Goal: Task Accomplishment & Management: Manage account settings

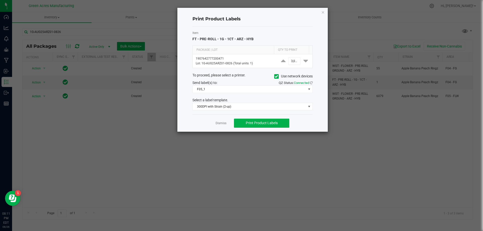
click at [285, 30] on div "Item FT - PRE-ROLL - 1G - 1CT - ARZ - HYB Package | Lot Qty to Print 1907642777…" at bounding box center [253, 71] width 120 height 88
click at [223, 123] on link "Dismiss" at bounding box center [221, 123] width 11 height 4
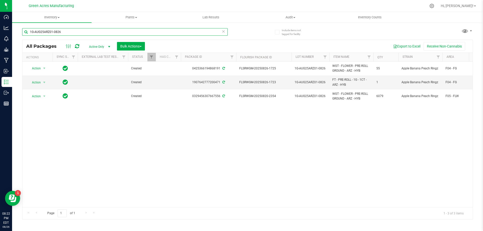
click at [56, 33] on input "1G-AUG25ARZ01-0826" at bounding box center [125, 32] width 206 height 8
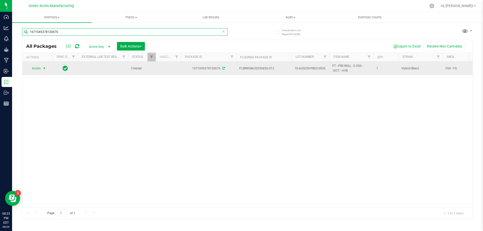
type input "1671045378120676"
click at [45, 69] on span "select" at bounding box center [44, 68] width 4 height 4
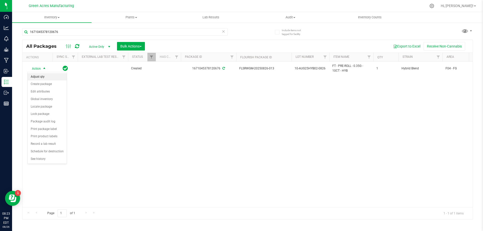
click at [44, 75] on li "Adjust qty" at bounding box center [47, 77] width 39 height 8
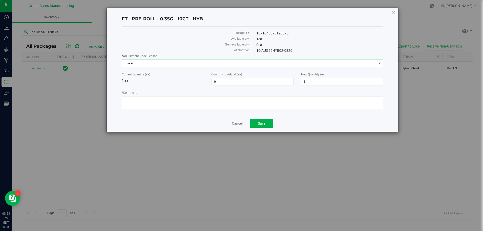
click at [178, 66] on span "Select" at bounding box center [249, 63] width 255 height 7
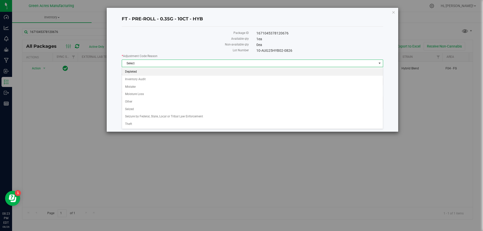
click at [172, 69] on li "Depleted" at bounding box center [252, 72] width 261 height 8
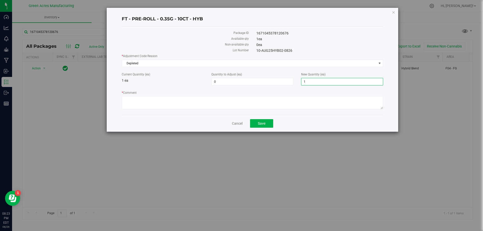
click at [314, 81] on span "1 1" at bounding box center [342, 82] width 82 height 8
click at [314, 81] on input "1" at bounding box center [343, 81] width 82 height 7
type input "0"
type input "-1"
type input "0"
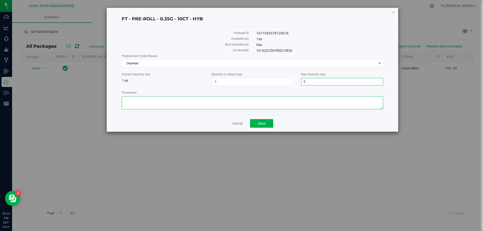
click at [301, 101] on textarea "* Comment" at bounding box center [253, 102] width 262 height 13
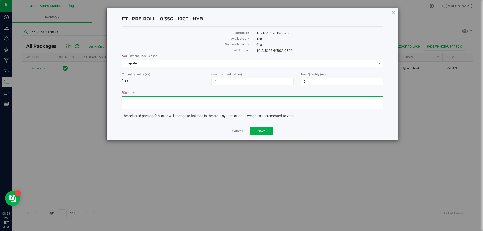
type textarea "z"
type textarea "Zeroing out 1 of 1 package."
click at [261, 131] on span "Save" at bounding box center [262, 131] width 8 height 4
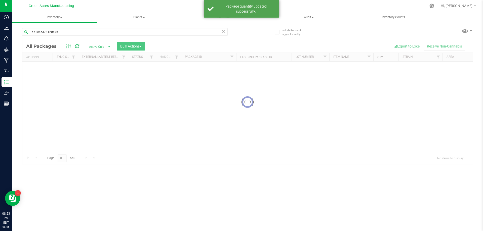
click at [222, 33] on icon at bounding box center [224, 31] width 4 height 6
click at [200, 32] on input "text" at bounding box center [125, 32] width 206 height 8
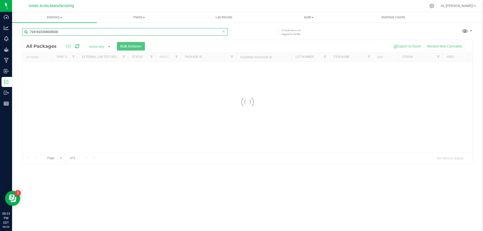
type input "7241622204020030"
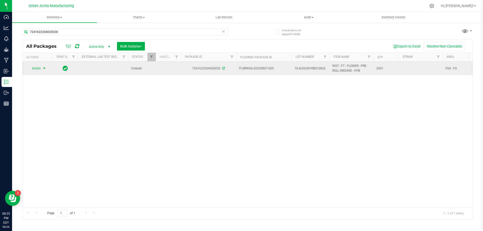
click at [39, 67] on span "Action" at bounding box center [34, 68] width 14 height 7
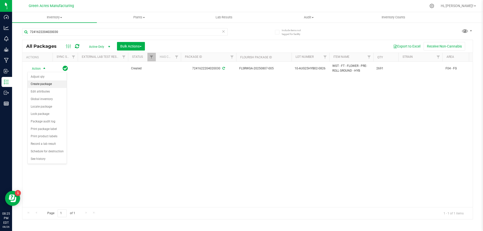
click at [55, 84] on li "Create package" at bounding box center [47, 85] width 39 height 8
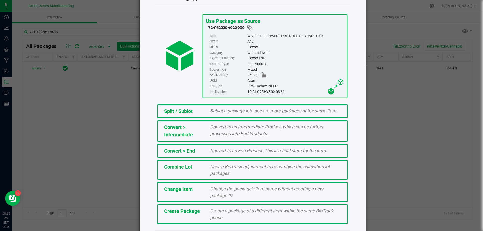
scroll to position [36, 0]
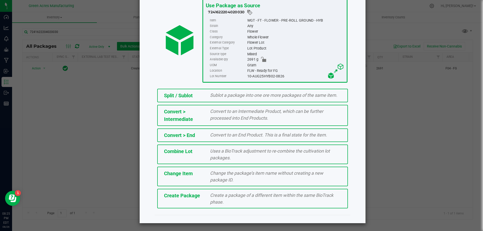
click at [206, 200] on div "Create a package of a different item within the same BioTrack phase." at bounding box center [275, 199] width 139 height 14
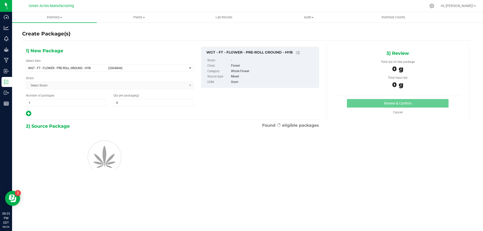
type input "0.0000"
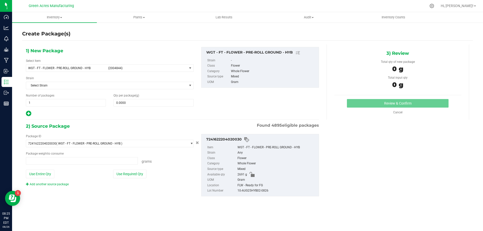
type input "0.0000 g"
click at [128, 103] on span at bounding box center [154, 103] width 80 height 8
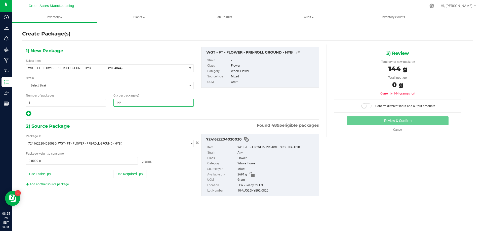
type input "1440"
type input "1,440.0000"
click at [143, 177] on button "Use Required Qty" at bounding box center [129, 174] width 33 height 9
type input "1440.0000 g"
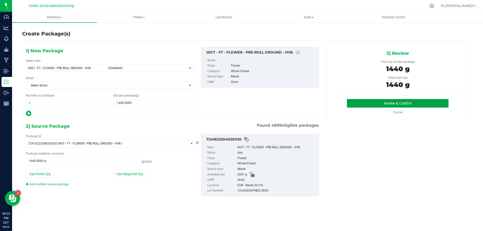
click at [371, 105] on button "Review & Confirm" at bounding box center [398, 103] width 102 height 9
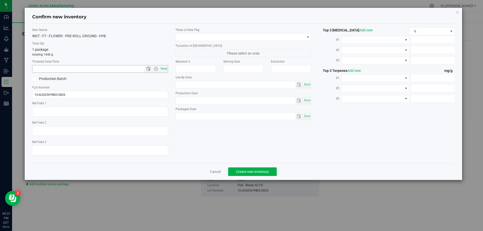
click at [164, 71] on span "Now" at bounding box center [164, 68] width 9 height 7
type input "[DATE] 8:25 PM"
click at [204, 38] on span at bounding box center [240, 37] width 129 height 7
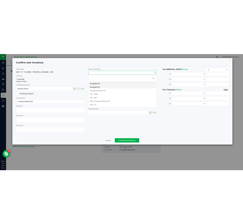
scroll to position [8, 136]
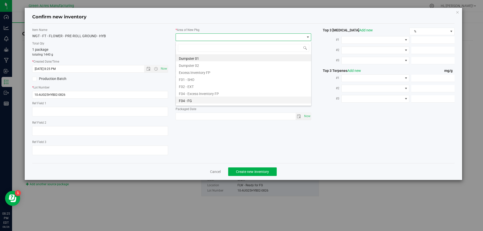
click at [199, 98] on li "F04 - FG" at bounding box center [243, 100] width 135 height 7
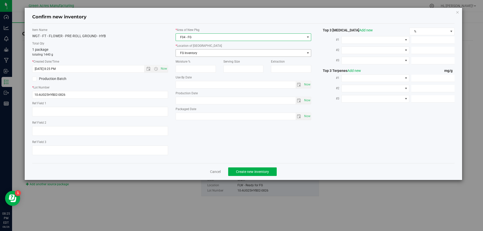
click at [205, 54] on span "FG Inventory" at bounding box center [240, 53] width 129 height 7
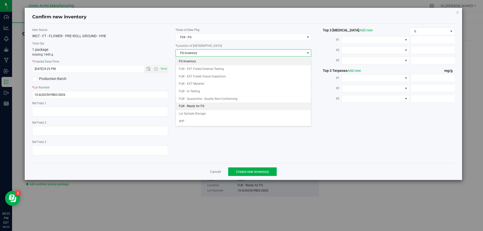
click at [204, 105] on li "FLW - Ready for FG" at bounding box center [243, 107] width 135 height 8
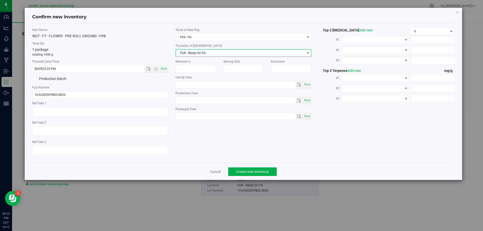
click at [228, 141] on div "Item Name WGT - FT - FLOWER - PRE-ROLL GROUND - HYB Total Qty 1 package totalin…" at bounding box center [243, 94] width 431 height 132
click at [262, 171] on span "Create new inventory" at bounding box center [252, 172] width 33 height 4
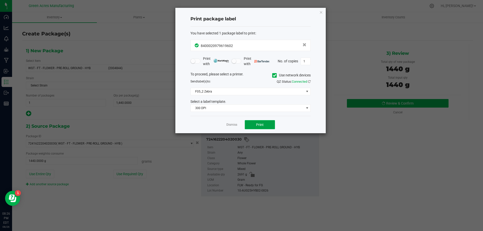
click at [268, 125] on button "Print" at bounding box center [260, 124] width 30 height 9
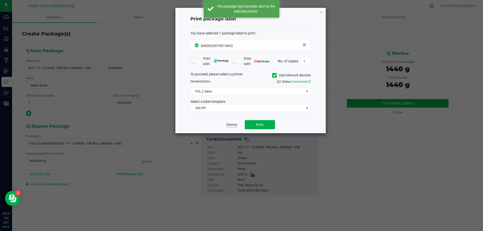
click at [228, 123] on link "Dismiss" at bounding box center [232, 125] width 11 height 4
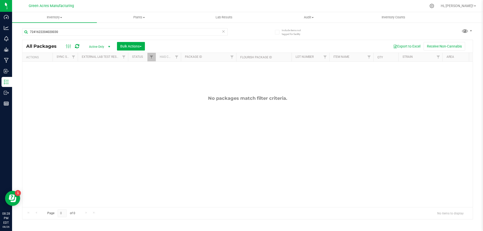
click at [223, 33] on icon at bounding box center [224, 31] width 4 height 6
click at [197, 32] on input "text" at bounding box center [125, 32] width 206 height 8
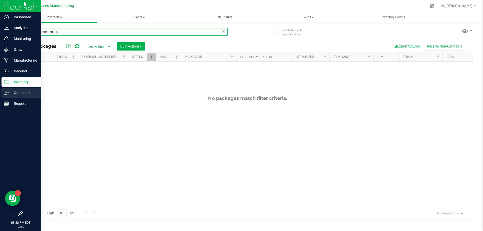
type input "7241622204020030"
click at [16, 94] on p "Outbound" at bounding box center [24, 93] width 30 height 6
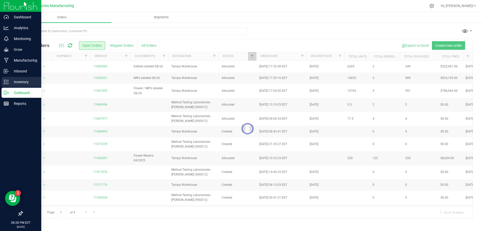
click at [24, 80] on p "Inventory" at bounding box center [24, 82] width 30 height 6
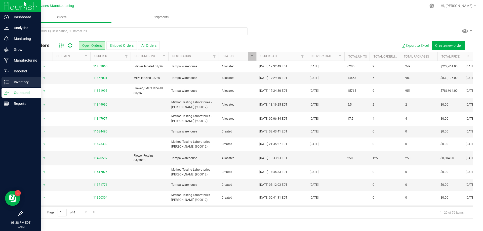
click at [24, 80] on p "Inventory" at bounding box center [24, 82] width 30 height 6
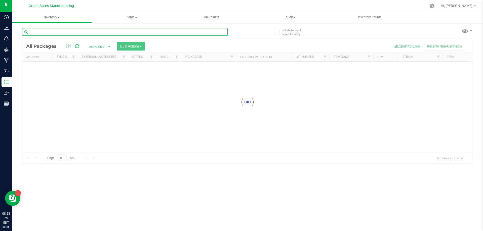
click at [63, 32] on input "text" at bounding box center [125, 32] width 206 height 8
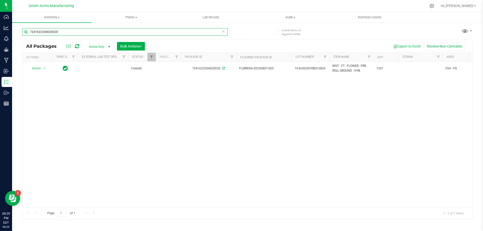
type input "7241622204020030"
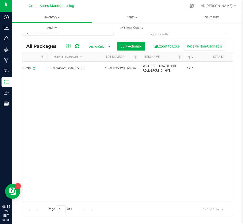
click at [120, 117] on div "Action Action Adjust qty Create package Edit attributes Global inventory Locate…" at bounding box center [127, 132] width 210 height 141
click at [137, 162] on div "Action Action Adjust qty Create package Edit attributes Global inventory Locate…" at bounding box center [127, 132] width 210 height 141
click at [130, 100] on div "Action Action Adjust qty Create package Edit attributes Global inventory Locate…" at bounding box center [127, 132] width 210 height 141
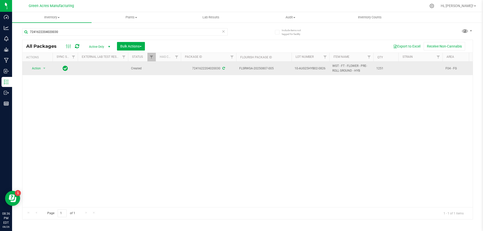
click at [46, 72] on td "Action Action Adjust qty Create package Edit attributes Global inventory Locate…" at bounding box center [37, 69] width 30 height 14
click at [45, 67] on span "select" at bounding box center [44, 68] width 4 height 4
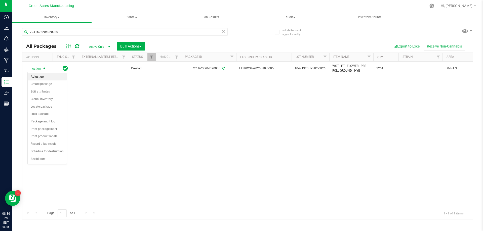
click at [51, 76] on li "Adjust qty" at bounding box center [47, 77] width 39 height 8
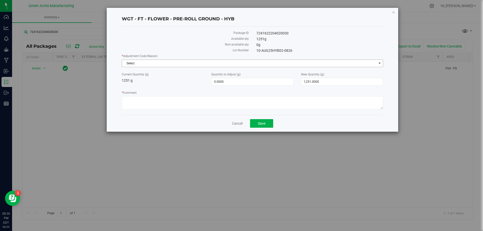
click at [237, 66] on span "Select" at bounding box center [249, 63] width 255 height 7
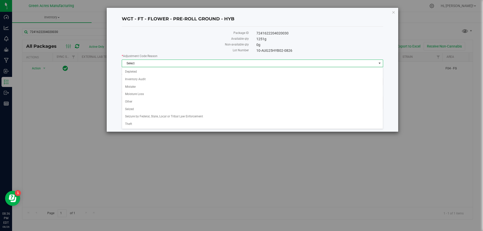
drag, startPoint x: 363, startPoint y: 27, endPoint x: 418, endPoint y: 10, distance: 57.8
click at [381, 22] on div "WGT - FT - FLOWER - PRE-ROLL GROUND - HYB Package ID 7241622204020030 Available…" at bounding box center [253, 70] width 292 height 124
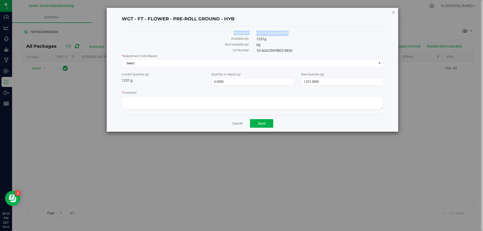
click at [394, 12] on icon "button" at bounding box center [394, 12] width 4 height 6
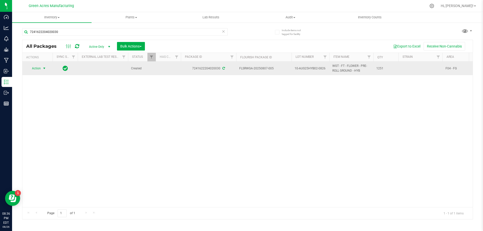
click at [34, 66] on span "Action" at bounding box center [34, 68] width 14 height 7
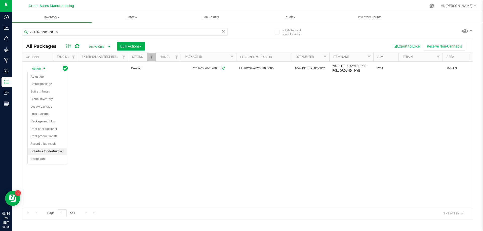
click at [55, 149] on li "Schedule for destruction" at bounding box center [47, 152] width 39 height 8
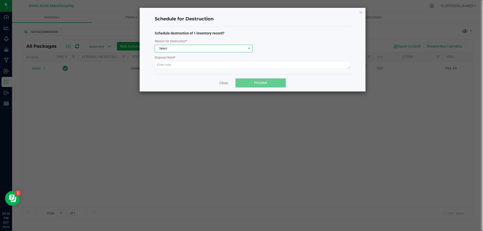
click at [186, 46] on span "Select" at bounding box center [200, 48] width 91 height 7
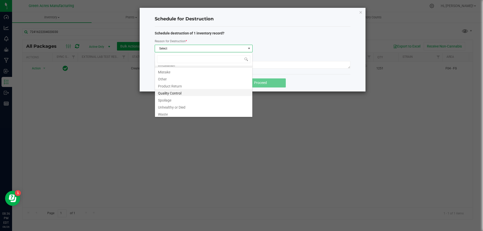
scroll to position [6, 0]
click at [168, 113] on li "Waste" at bounding box center [203, 112] width 97 height 7
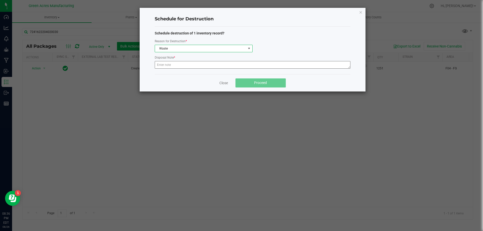
drag, startPoint x: 175, startPoint y: 69, endPoint x: 183, endPoint y: 64, distance: 8.9
click at [178, 66] on div at bounding box center [253, 65] width 196 height 9
click at [183, 64] on textarea at bounding box center [253, 65] width 196 height 8
paste textarea "WASTE FROM JUANAROLL PRODUCTION/PACKING"
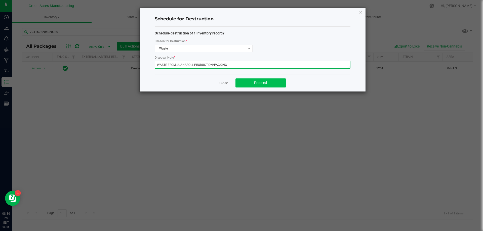
type textarea "WASTE FROM JUANAROLL PRODUCTION/PACKING"
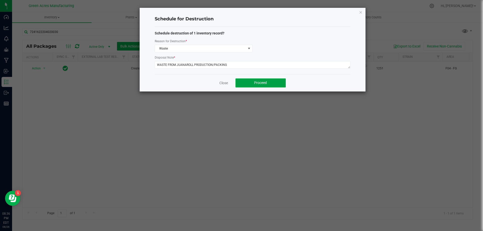
click at [285, 84] on button "Proceed" at bounding box center [261, 83] width 50 height 9
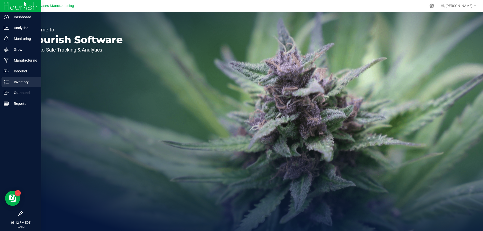
click at [19, 78] on div "Inventory" at bounding box center [22, 82] width 40 height 10
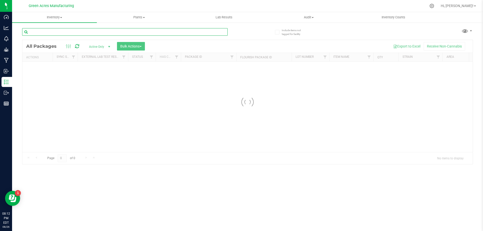
click at [103, 28] on input "text" at bounding box center [125, 32] width 206 height 8
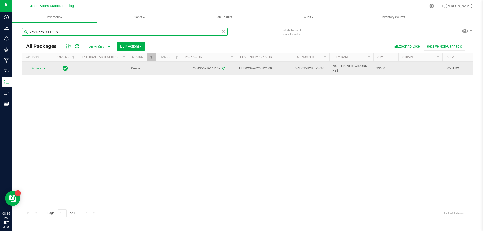
type input "7504355916147109"
click at [37, 69] on span "Action" at bounding box center [34, 68] width 14 height 7
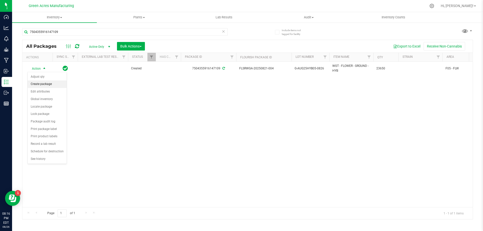
click at [53, 82] on li "Create package" at bounding box center [47, 85] width 39 height 8
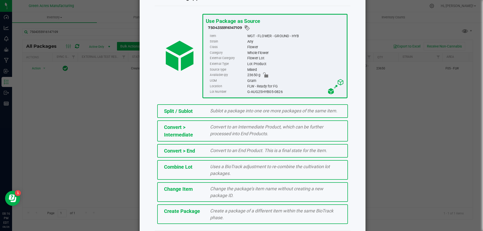
scroll to position [36, 0]
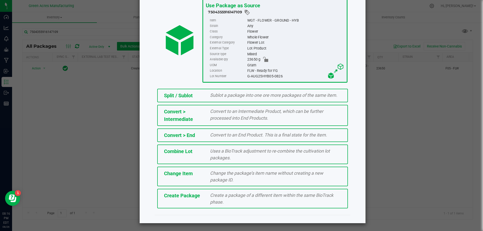
click at [208, 207] on div "Create Package Create a package of a different item within the same BioTrack ph…" at bounding box center [252, 199] width 191 height 20
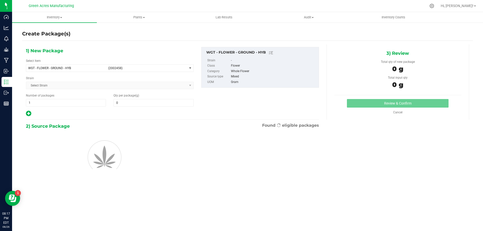
type input "0.0000"
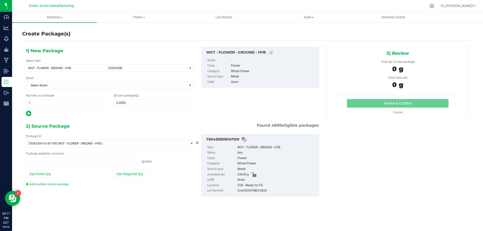
type input "0.0000 g"
click at [69, 68] on span "WGT - FLOWER - GROUND - HYB" at bounding box center [66, 68] width 77 height 4
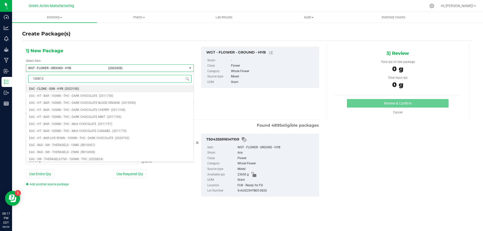
type input "1008127"
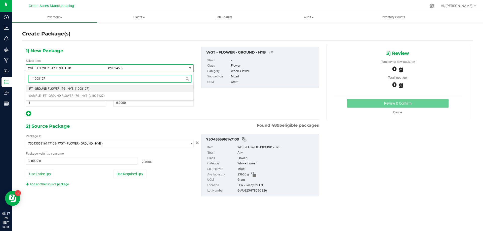
click at [111, 87] on li "FT - GROUND FLOWER - 7G - HYB (1008127)" at bounding box center [109, 88] width 167 height 7
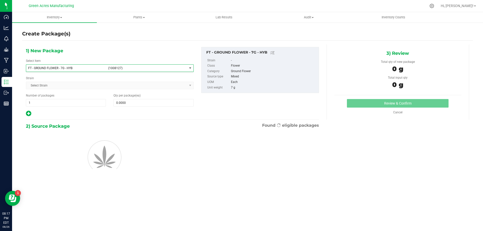
type input "0"
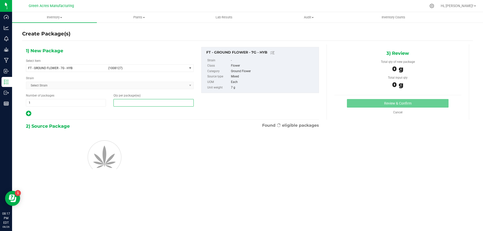
click at [141, 105] on span at bounding box center [154, 103] width 80 height 8
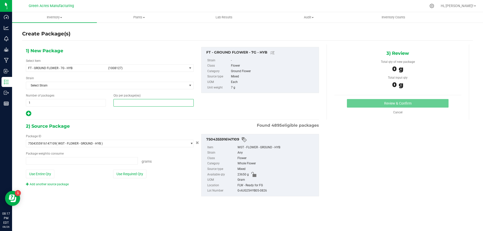
type input "0.0000 g"
type input "1"
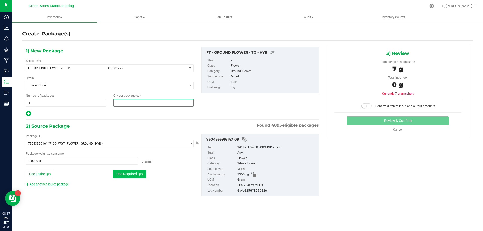
type input "1"
click at [142, 172] on button "Use Required Qty" at bounding box center [129, 174] width 33 height 9
type input "7.0000 g"
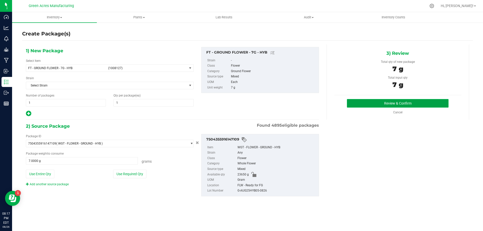
click at [395, 102] on button "Review & Confirm" at bounding box center [398, 103] width 102 height 9
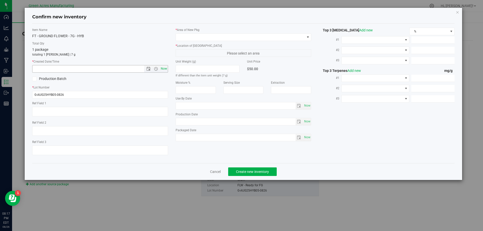
click at [165, 69] on span "Now" at bounding box center [164, 68] width 9 height 7
type input "8/26/2025 8:17 PM"
click at [79, 96] on input "G-AUG25HYB05-0826" at bounding box center [100, 95] width 136 height 8
type input "G-AUG25HYB05-082"
click at [217, 170] on link "Cancel" at bounding box center [215, 171] width 11 height 5
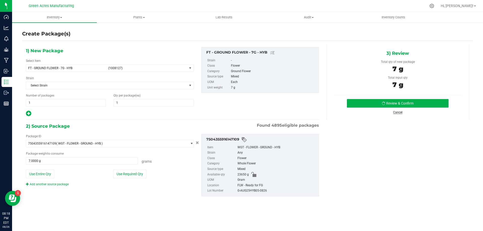
click at [397, 112] on link "Cancel" at bounding box center [398, 113] width 9 height 4
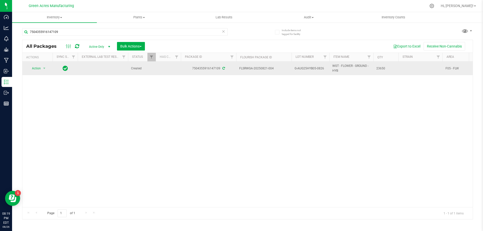
click at [321, 70] on span "G-AUG25HYB05-0826" at bounding box center [311, 68] width 32 height 5
type input "G-AUG25HYB05-0827"
click at [309, 96] on div "All Packages Active Only Active Only Lab Samples Locked All External Internal B…" at bounding box center [247, 130] width 451 height 180
click at [41, 71] on span "Action" at bounding box center [34, 68] width 14 height 7
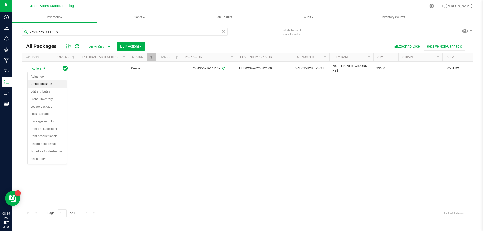
click at [60, 85] on li "Create package" at bounding box center [47, 85] width 39 height 8
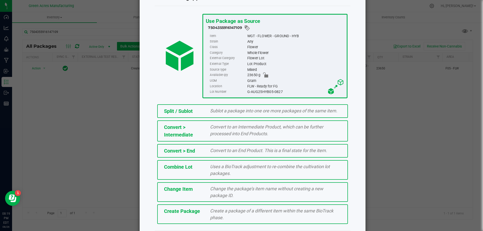
scroll to position [36, 0]
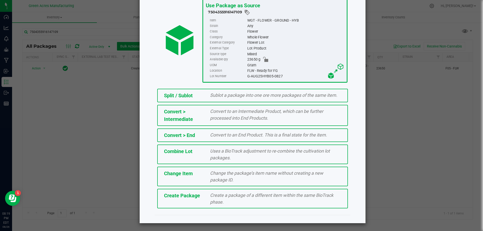
click at [200, 204] on div "Create Package Create a package of a different item within the same BioTrack ph…" at bounding box center [252, 199] width 191 height 20
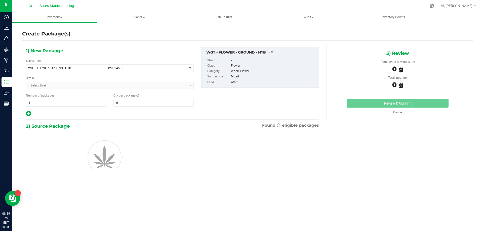
type input "0.0000"
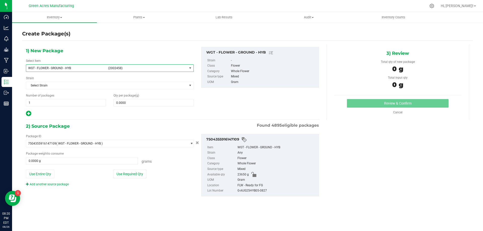
click at [161, 69] on span "(2002458)" at bounding box center [146, 68] width 77 height 4
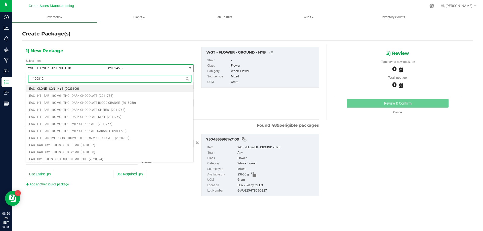
type input "1008127"
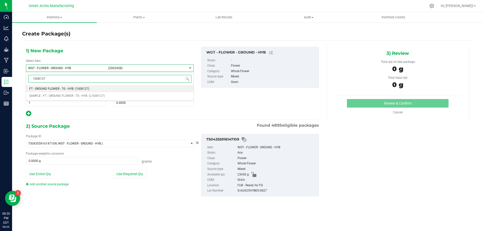
click at [82, 89] on span "(1008127)" at bounding box center [82, 89] width 14 height 4
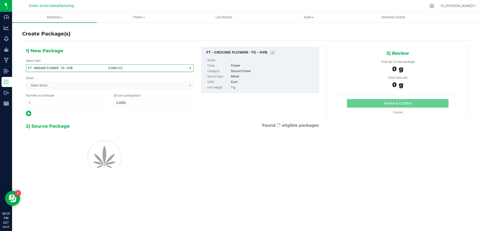
type input "0"
click at [134, 102] on span at bounding box center [154, 103] width 80 height 8
type input "1"
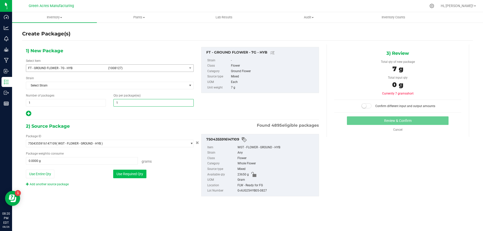
type input "1"
click at [126, 173] on button "Use Required Qty" at bounding box center [129, 174] width 33 height 9
type input "7.0000 g"
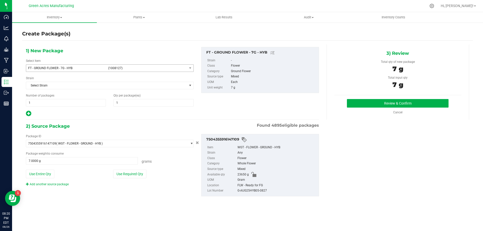
click at [372, 98] on div "3) Review Total qty of new package 7 g Total input qty 7 g Review & Confirm" at bounding box center [398, 82] width 143 height 75
click at [366, 103] on button "Review & Confirm" at bounding box center [398, 103] width 102 height 9
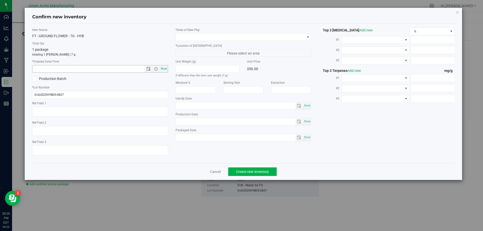
click at [163, 67] on span "Now" at bounding box center [164, 68] width 9 height 7
type input "8/26/2025 8:20 PM"
click at [205, 37] on span at bounding box center [240, 37] width 129 height 7
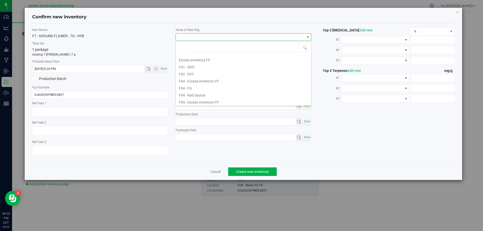
scroll to position [1, 0]
click at [196, 98] on li "F04 - FG" at bounding box center [243, 99] width 135 height 7
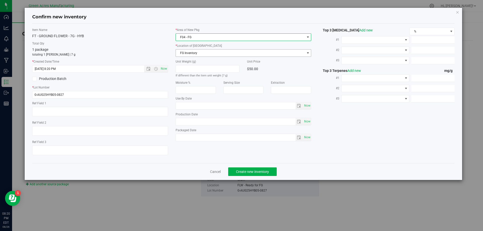
click at [207, 54] on span "FG Inventory" at bounding box center [240, 53] width 129 height 7
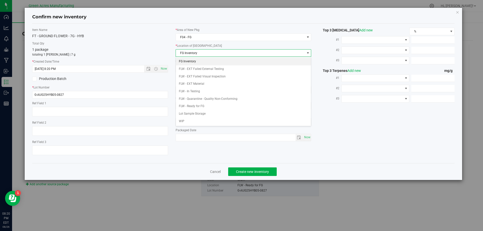
click at [199, 63] on li "FG Inventory" at bounding box center [243, 62] width 135 height 8
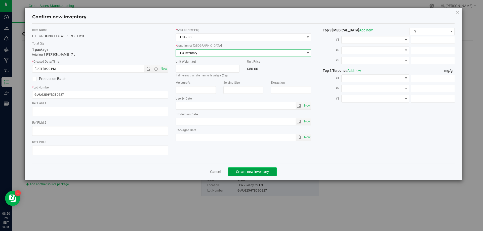
click at [261, 171] on span "Create new inventory" at bounding box center [252, 172] width 33 height 4
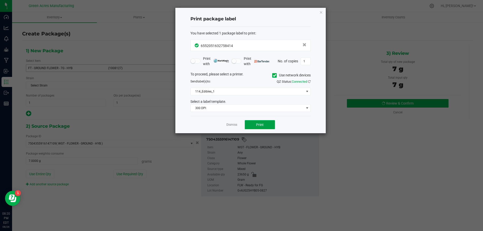
click at [261, 122] on button "Print" at bounding box center [260, 124] width 30 height 9
click at [238, 87] on div "To proceed, please select a printer. Use network devices Send label(s) to: QZ S…" at bounding box center [251, 92] width 120 height 41
click at [233, 94] on span "114_Edibles_1" at bounding box center [248, 91] width 114 height 7
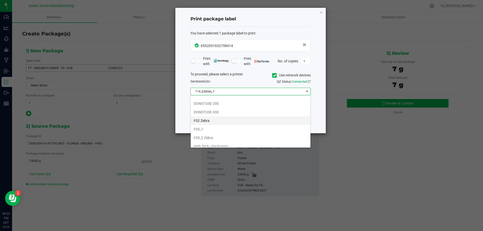
scroll to position [126, 0]
click at [209, 127] on li "F05_2 Zebra" at bounding box center [251, 129] width 120 height 9
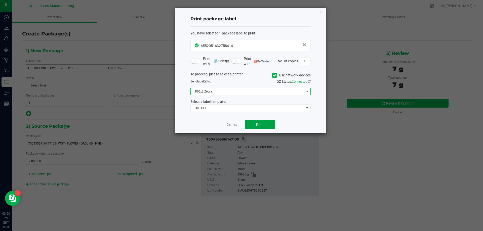
click at [259, 125] on span "Print" at bounding box center [260, 125] width 8 height 4
click at [237, 126] on link "Dismiss" at bounding box center [232, 125] width 11 height 4
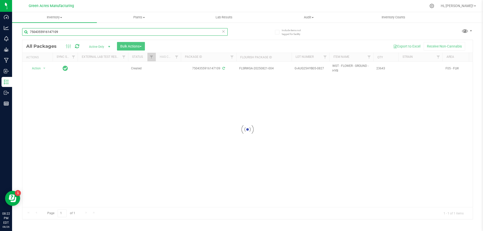
click at [102, 36] on input "7504355916147109" at bounding box center [125, 32] width 206 height 8
type input "\"
type input "6552051632758414"
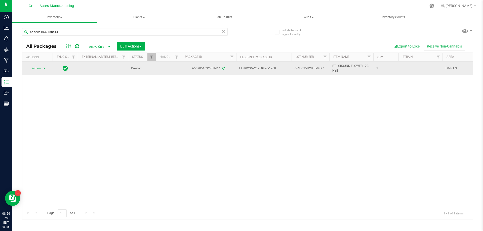
click at [44, 67] on span "select" at bounding box center [44, 68] width 4 height 4
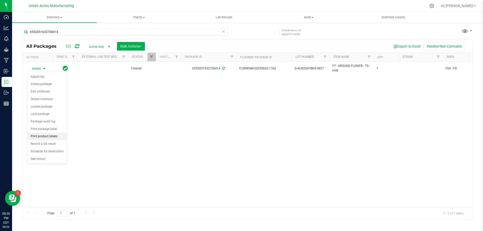
click at [56, 137] on li "Print product labels" at bounding box center [47, 137] width 39 height 8
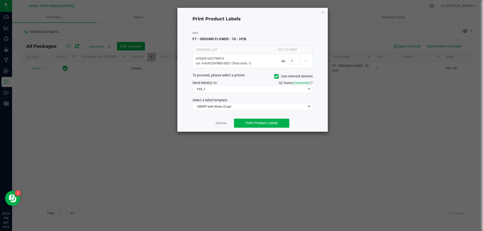
click at [259, 81] on div "QZ Status: Connected" at bounding box center [285, 82] width 64 height 5
click at [293, 60] on input "1" at bounding box center [295, 61] width 12 height 7
type input "2,000"
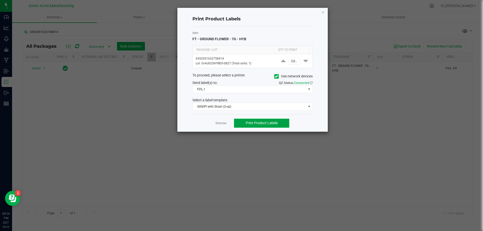
click at [268, 121] on button "Print Product Labels" at bounding box center [261, 123] width 55 height 9
click at [224, 124] on link "Dismiss" at bounding box center [221, 123] width 11 height 4
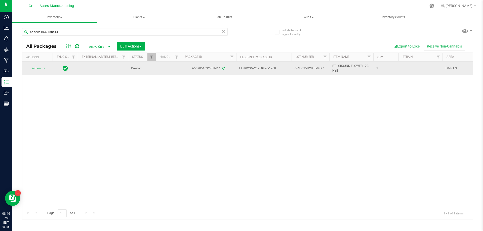
click at [310, 68] on span "G-AUG25HYB05-0827" at bounding box center [311, 68] width 32 height 5
click at [310, 68] on input "G-AUG25HYB05-0827" at bounding box center [310, 69] width 36 height 8
click at [435, 115] on div "Action Action Adjust qty Create package Edit attributes Global inventory Locate…" at bounding box center [247, 135] width 451 height 146
click at [316, 68] on span "G-AUG25HYB05-0827" at bounding box center [311, 68] width 32 height 5
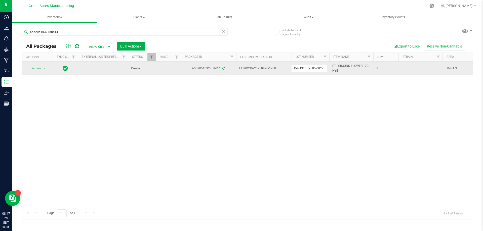
click at [316, 68] on input "G-AUG25HYB05-0827" at bounding box center [310, 69] width 36 height 8
click at [445, 108] on div "Action Action Adjust qty Create package Edit attributes Global inventory Locate…" at bounding box center [247, 135] width 451 height 146
click at [441, 124] on div "Action Action Adjust qty Create package Edit attributes Global inventory Locate…" at bounding box center [247, 135] width 451 height 146
